Goal: Find specific page/section: Find specific page/section

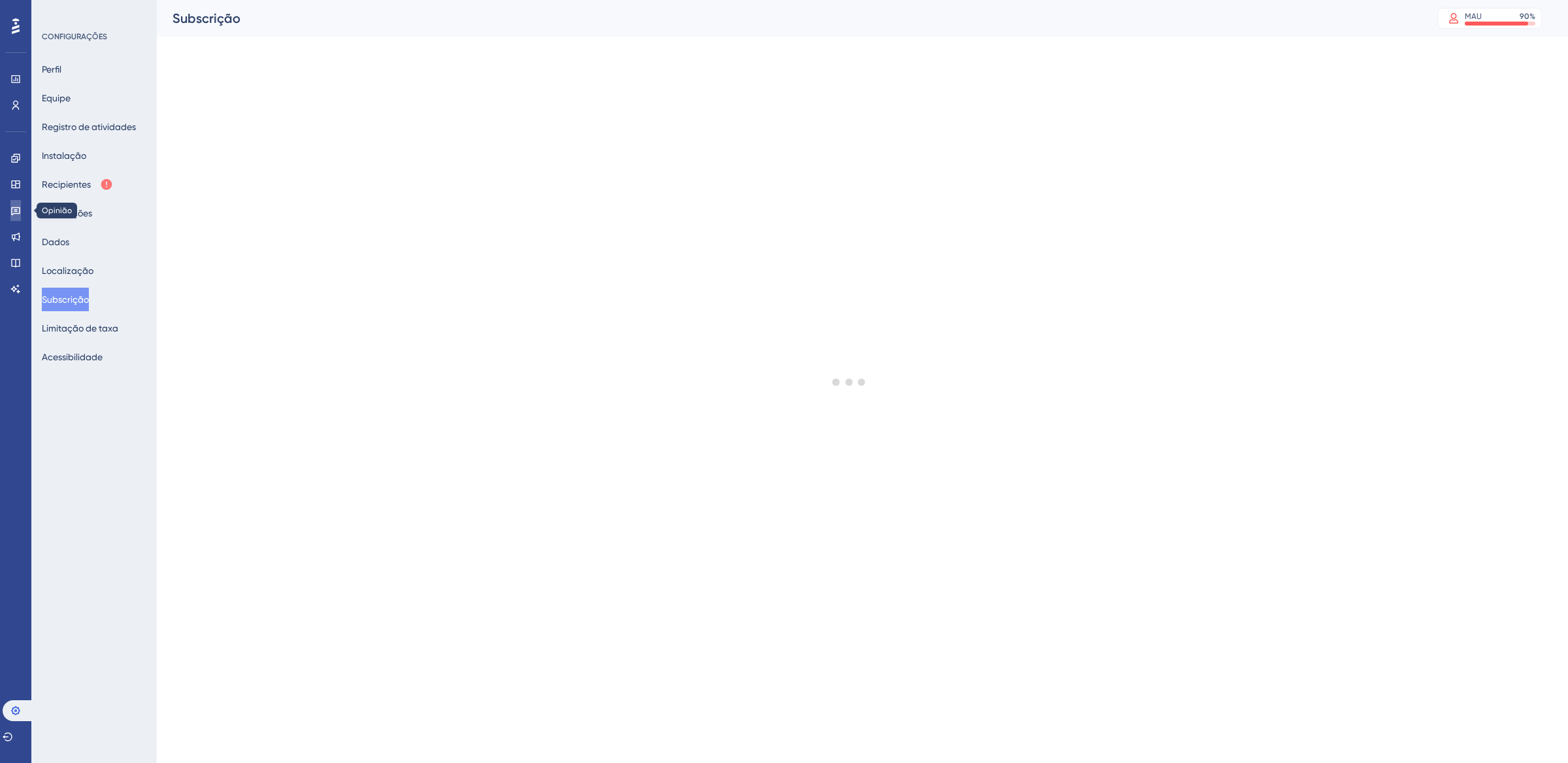
click at [20, 205] on icon at bounding box center [15, 211] width 10 height 10
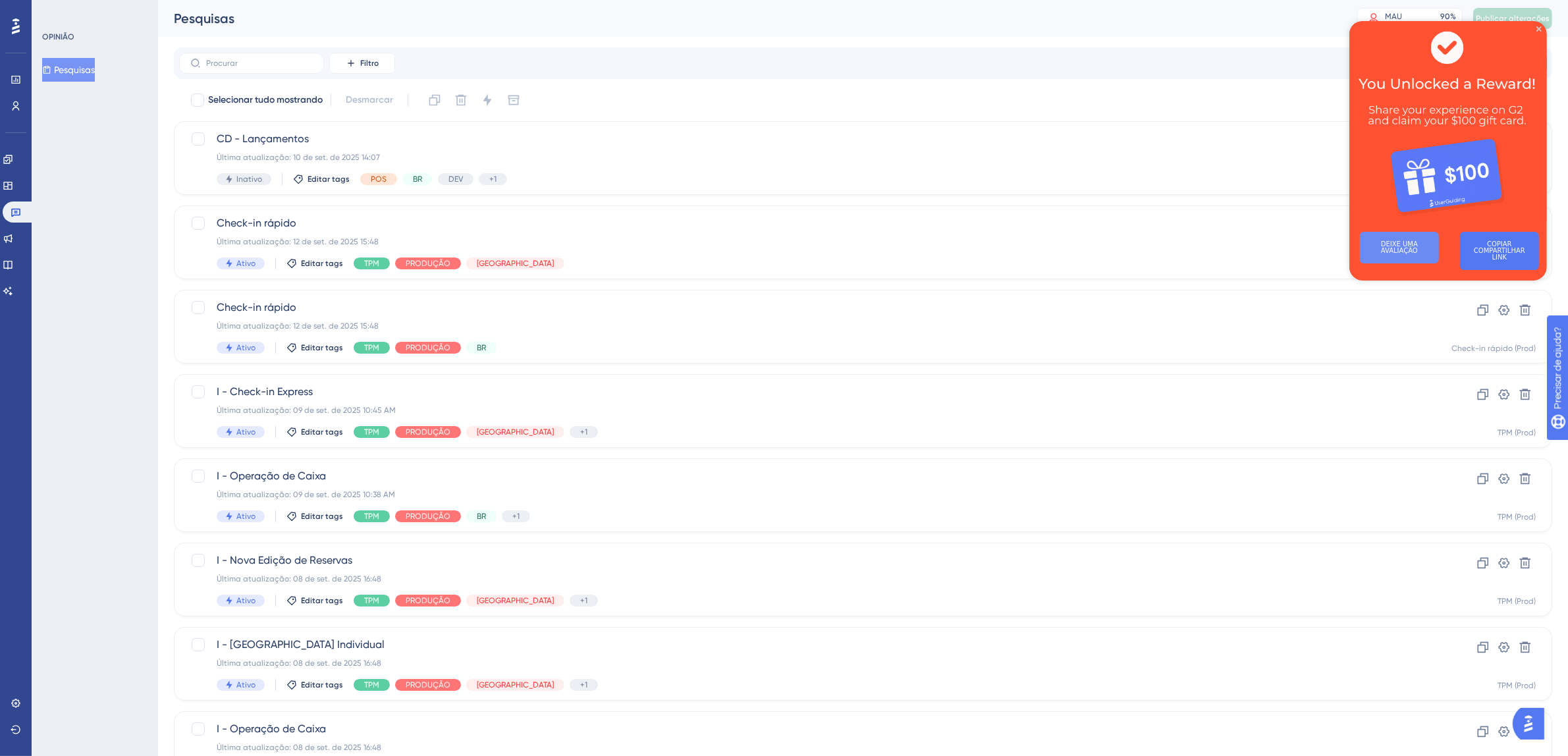
click at [1411, 244] on font "DEIXE UMA AVALIAÇÃO" at bounding box center [1400, 248] width 39 height 14
click at [1539, 27] on icon "Fechar visualização" at bounding box center [1539, 29] width 5 height 5
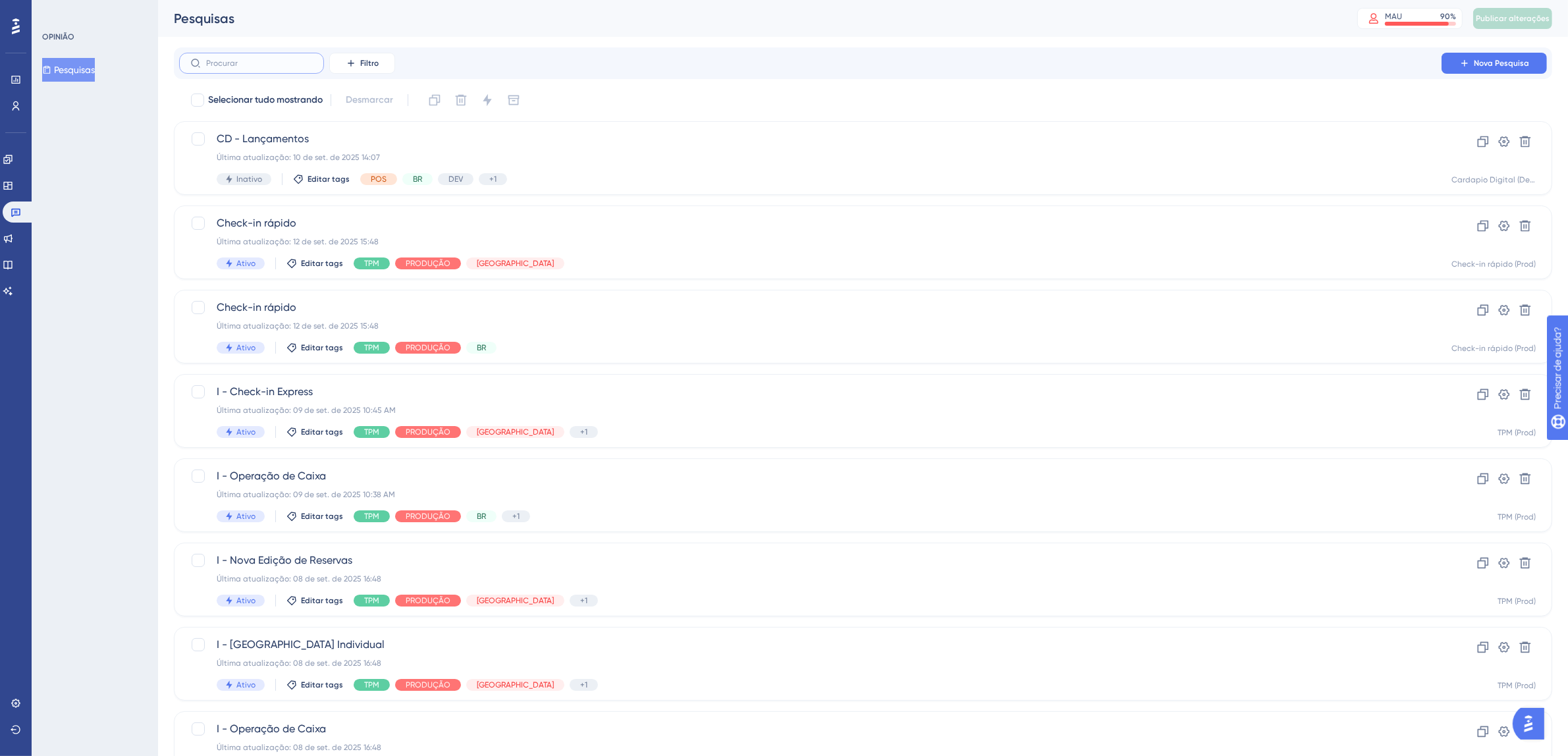
click at [276, 63] on input "text" at bounding box center [259, 63] width 106 height 10
click at [348, 65] on icon at bounding box center [351, 63] width 10 height 10
click at [371, 128] on font "Segmentos" at bounding box center [371, 127] width 48 height 10
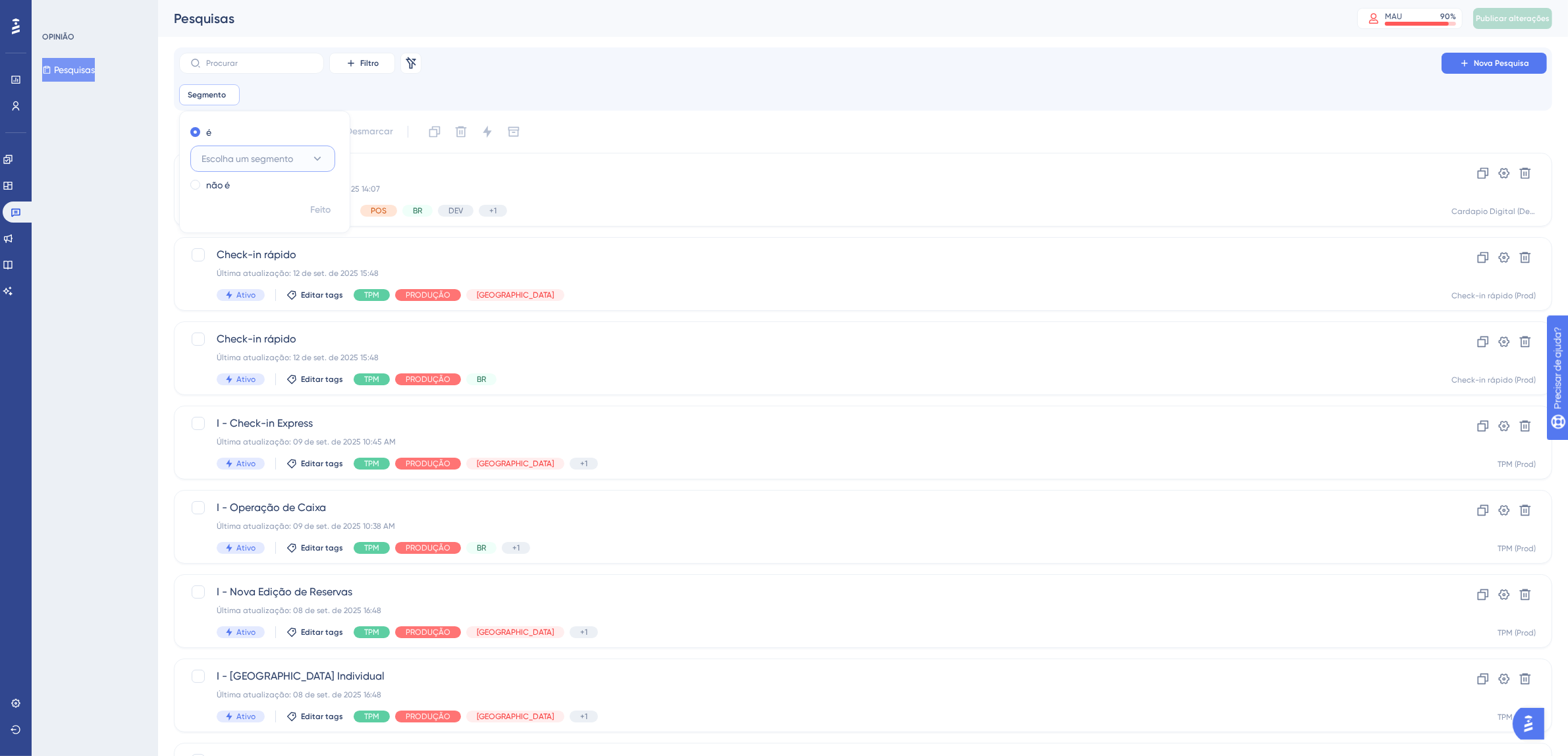
click at [326, 161] on button "Escolha um segmento" at bounding box center [262, 158] width 145 height 26
click at [319, 89] on div "Segmento Remover é Escolha um segmento Novos usuários Novos usuários Usuários a…" at bounding box center [863, 94] width 1368 height 21
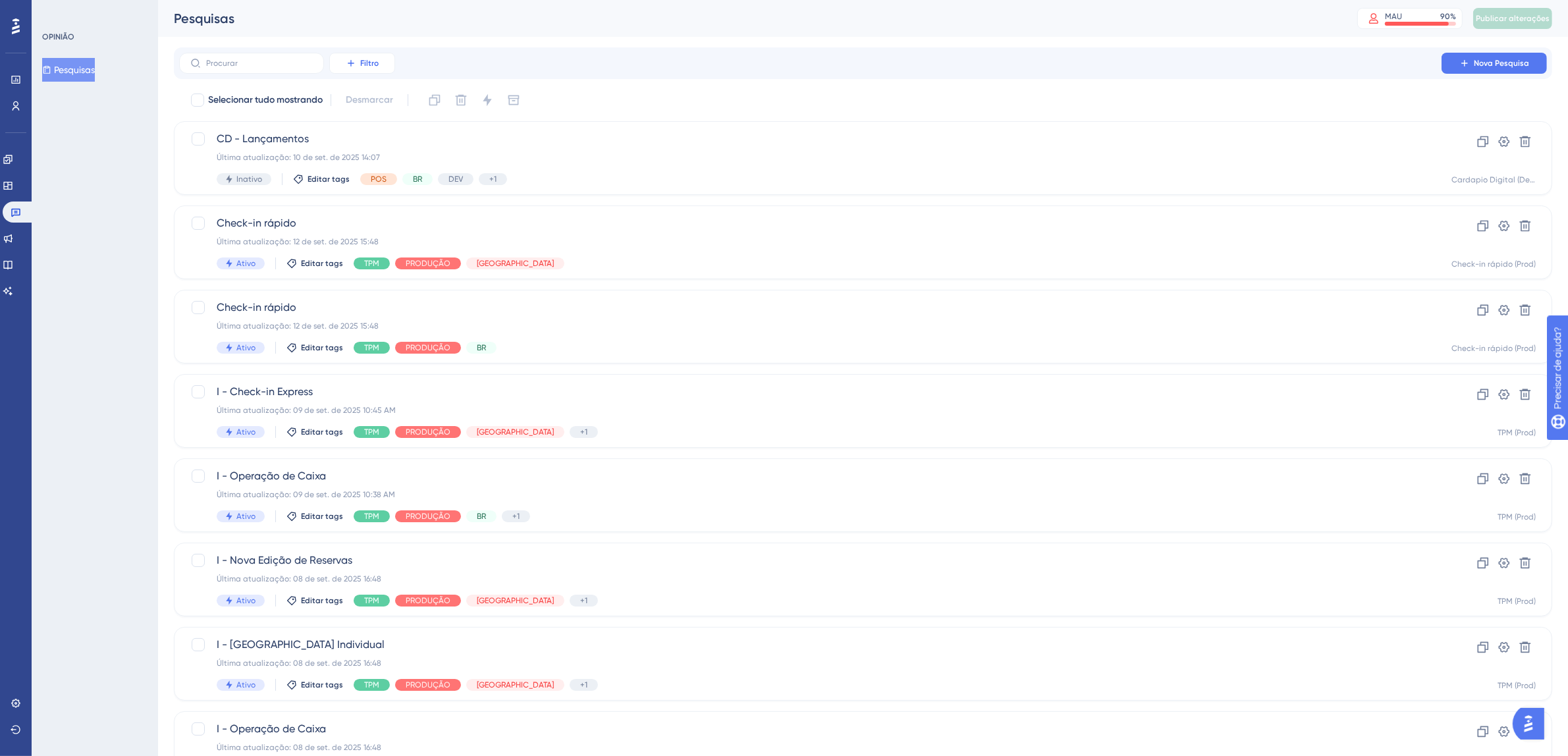
click at [378, 62] on button "Filtro" at bounding box center [362, 63] width 66 height 21
click at [380, 95] on font "Etiquetas" at bounding box center [368, 100] width 40 height 10
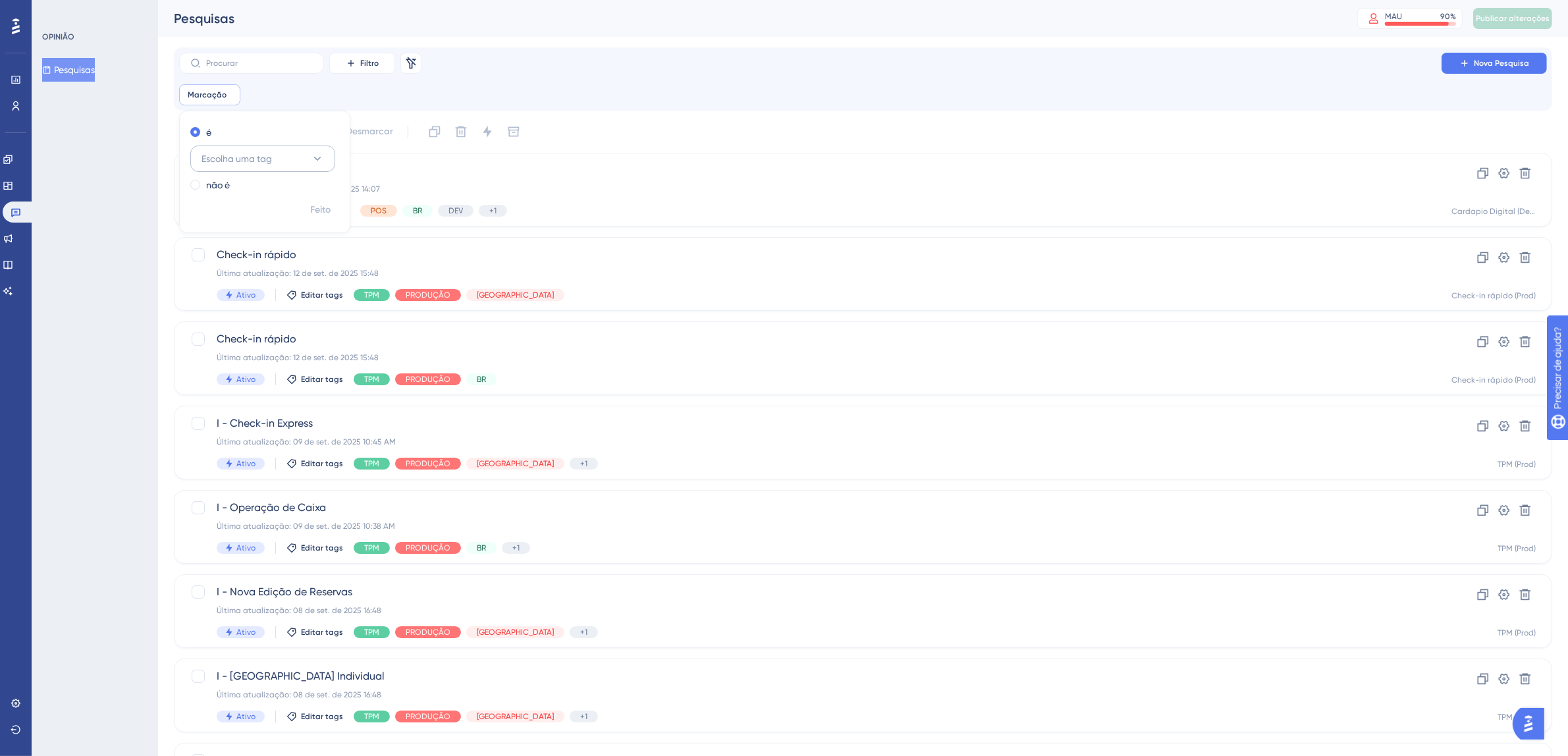
click at [309, 159] on button "Escolha uma tag" at bounding box center [262, 158] width 145 height 26
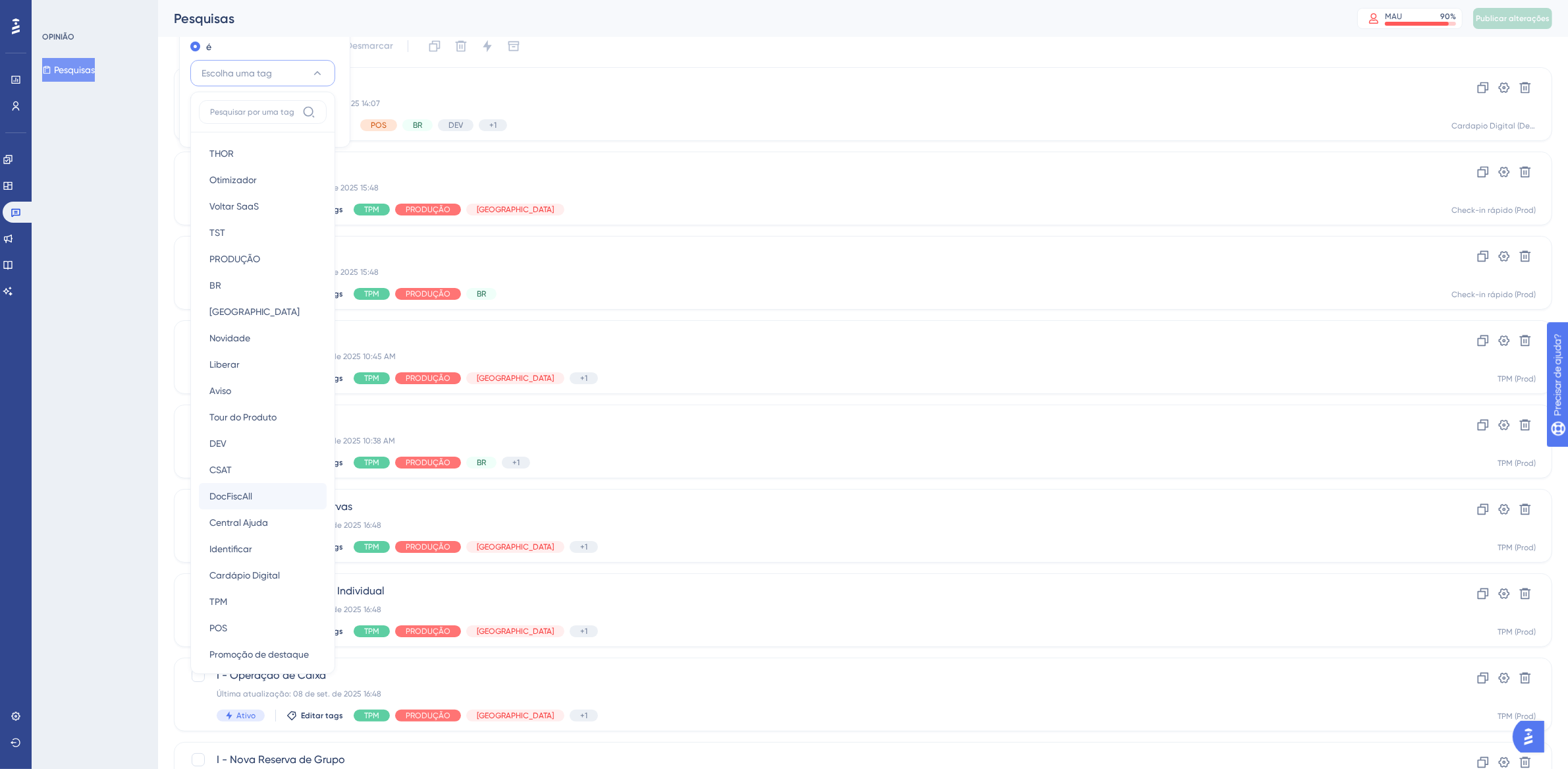
scroll to position [10, 0]
click at [247, 596] on div "TPM TPM" at bounding box center [262, 591] width 106 height 26
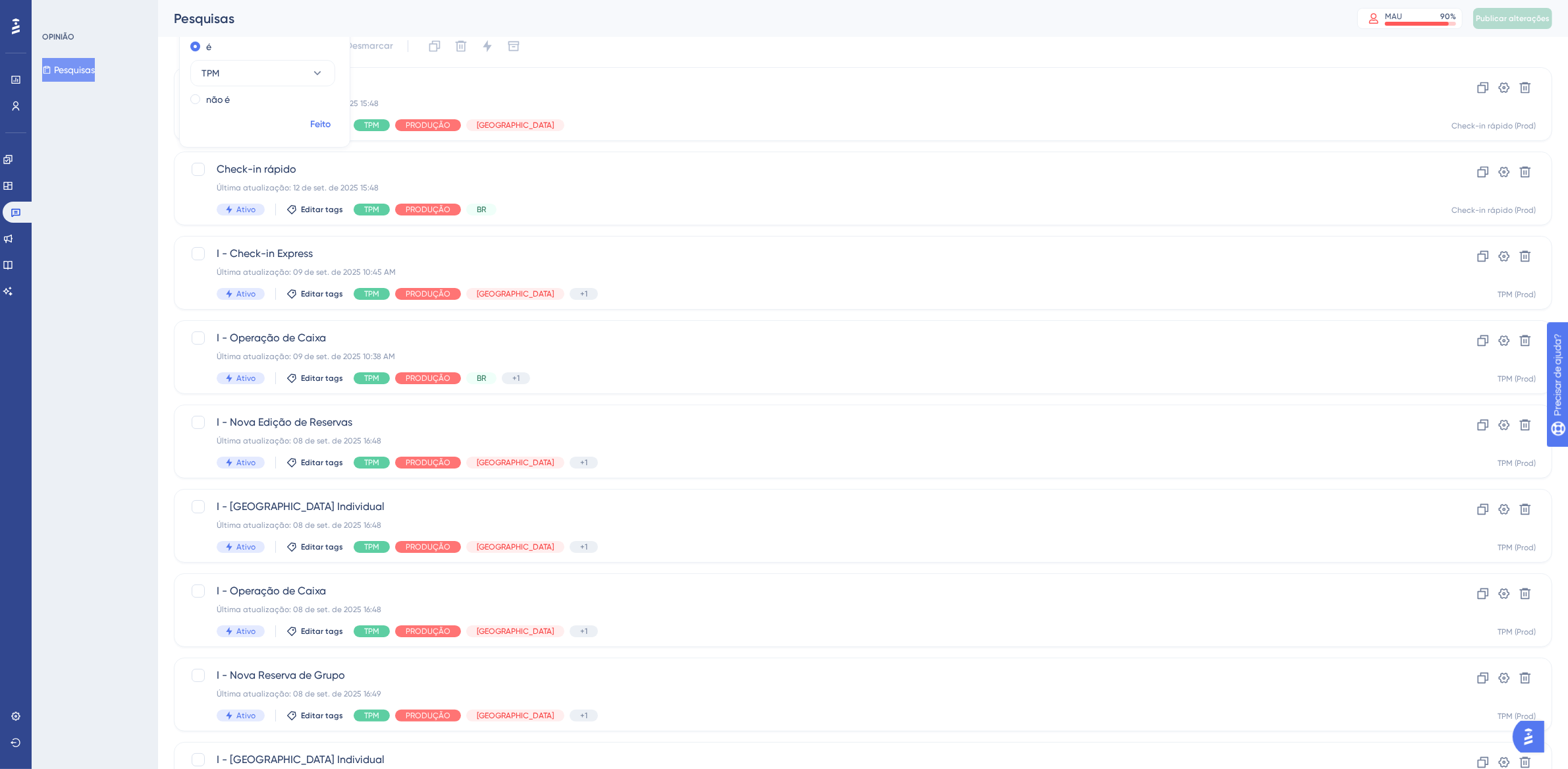
click at [321, 121] on font "Feito" at bounding box center [321, 124] width 21 height 11
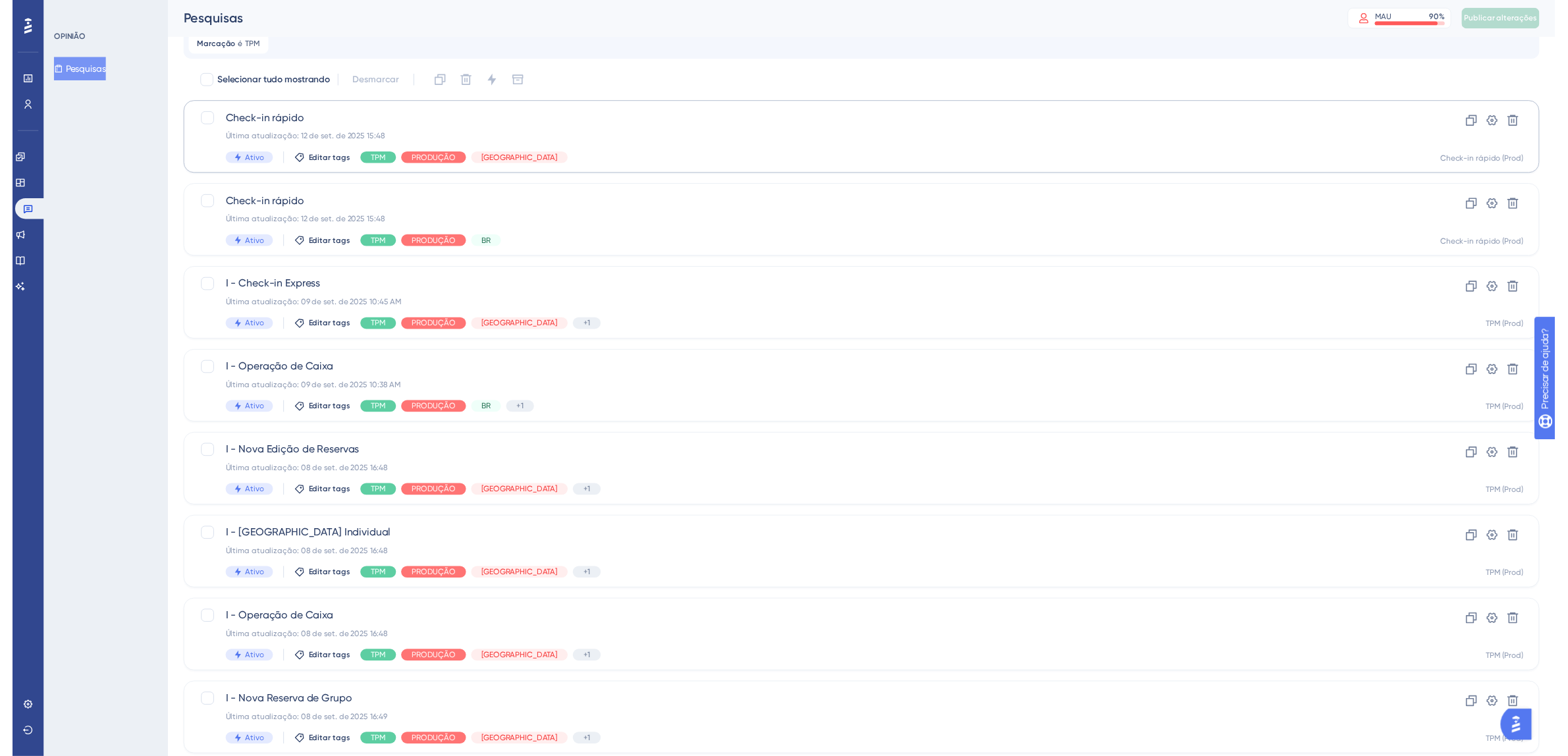
scroll to position [0, 0]
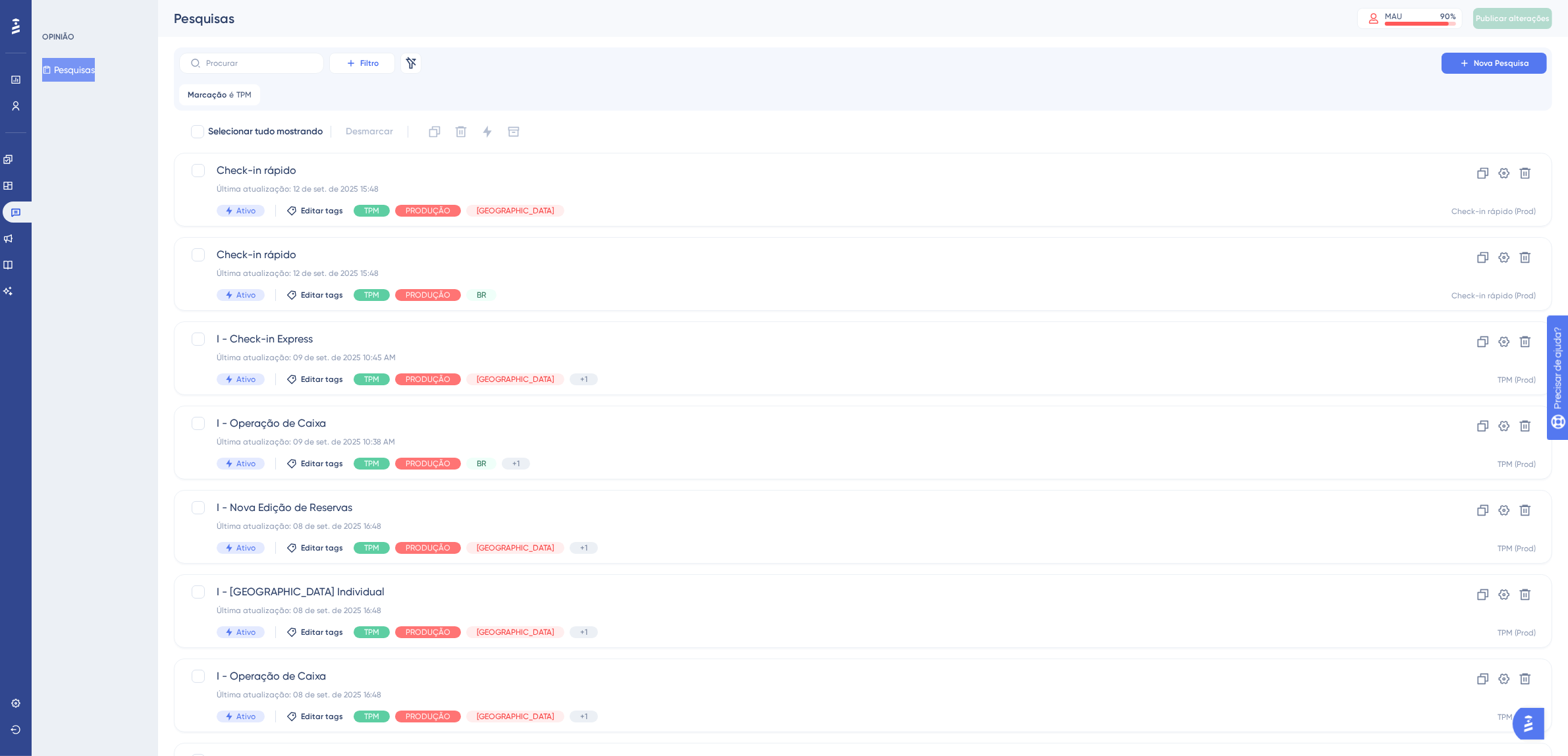
click at [382, 61] on button "Filtro" at bounding box center [362, 63] width 66 height 21
click at [378, 180] on div "Status Status" at bounding box center [375, 179] width 54 height 26
click at [362, 158] on font "Escolha um status" at bounding box center [352, 158] width 75 height 10
click at [349, 194] on div "Ativo Ativo" at bounding box center [375, 199] width 106 height 26
click at [432, 193] on font "Feito" at bounding box center [434, 189] width 21 height 11
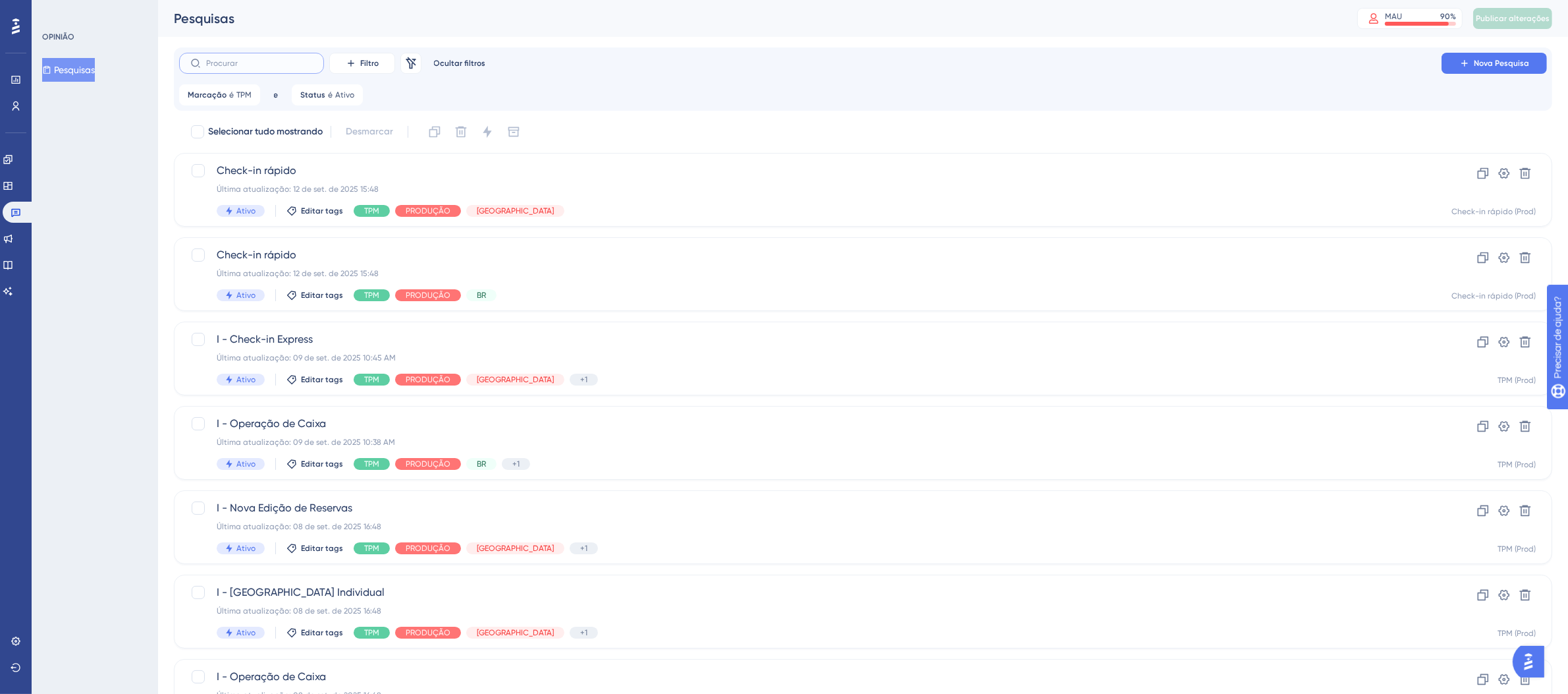
click at [284, 61] on input "text" at bounding box center [259, 63] width 106 height 10
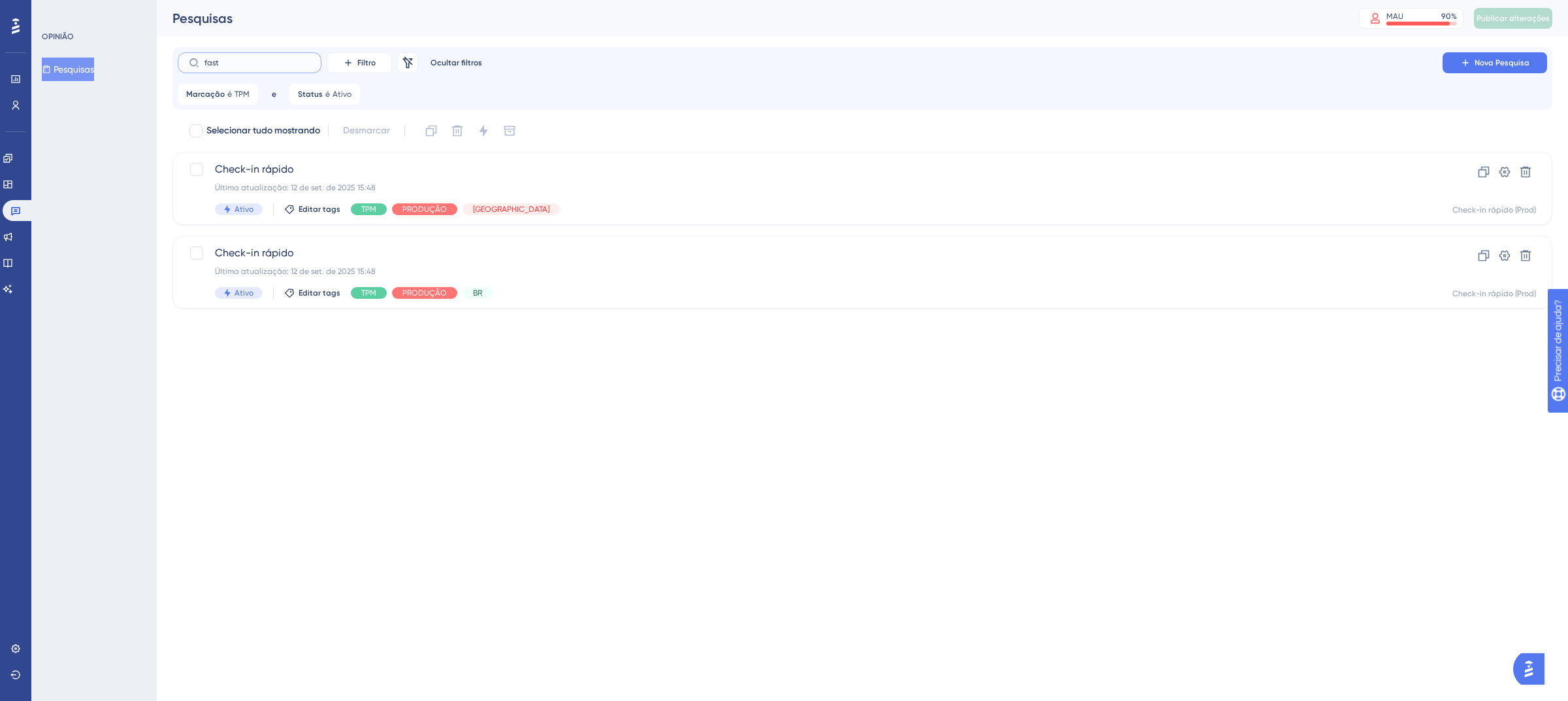
type input "fast"
